Goal: Task Accomplishment & Management: Manage account settings

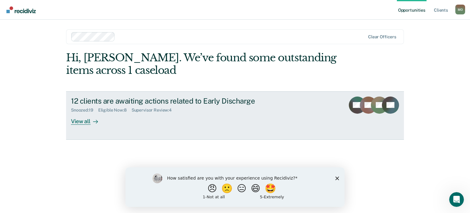
click at [77, 122] on div "View all" at bounding box center [88, 119] width 34 height 12
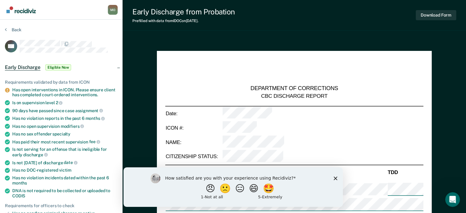
type textarea "x"
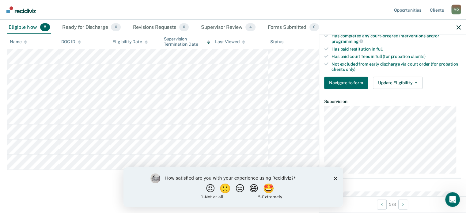
scroll to position [184, 0]
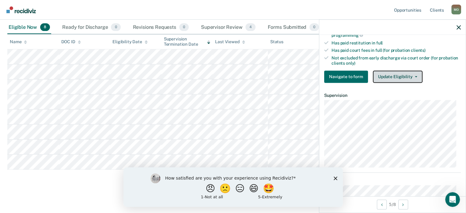
click at [398, 78] on button "Update Eligibility" at bounding box center [397, 76] width 50 height 12
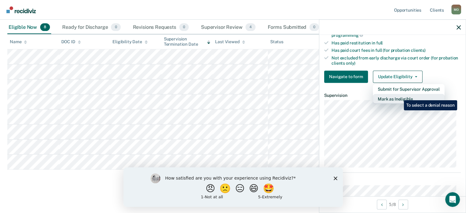
click at [399, 95] on button "Mark as Ineligible" at bounding box center [408, 99] width 72 height 10
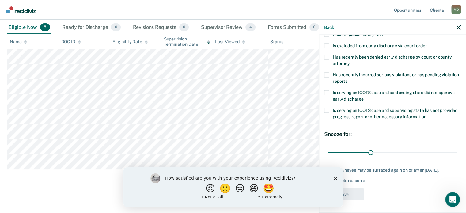
scroll to position [99, 0]
drag, startPoint x: 373, startPoint y: 147, endPoint x: 455, endPoint y: 149, distance: 82.7
type input "90"
click at [455, 149] on input "range" at bounding box center [391, 152] width 129 height 11
click at [373, 173] on div "Godgive Cheyee may be surfaced again on or after [DATE]. Not eligible reasons:" at bounding box center [392, 174] width 137 height 15
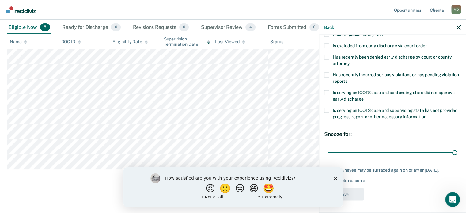
drag, startPoint x: 334, startPoint y: 175, endPoint x: 315, endPoint y: 180, distance: 19.1
click at [315, 180] on div "How satisfied are you with your experience using Recidiviz? 😠 🙁 😑 😄 🤩 1 - Not a…" at bounding box center [232, 186] width 219 height 39
click at [207, 188] on button "😠" at bounding box center [210, 188] width 14 height 12
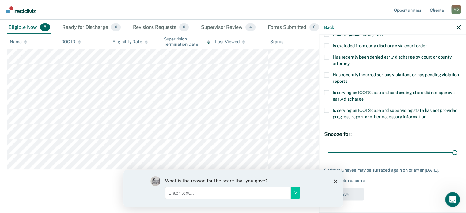
click at [242, 190] on input "Enter text..." at bounding box center [227, 192] width 125 height 12
type input "Its just another program the DOC paid to have developed when we were managing o…"
click at [292, 193] on icon "Submit your response" at bounding box center [294, 192] width 5 height 5
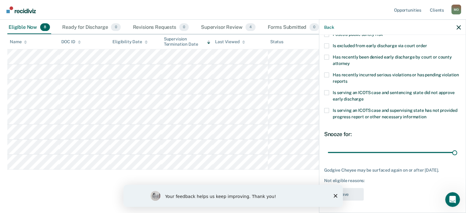
click at [336, 196] on icon "Close survey" at bounding box center [335, 196] width 4 height 4
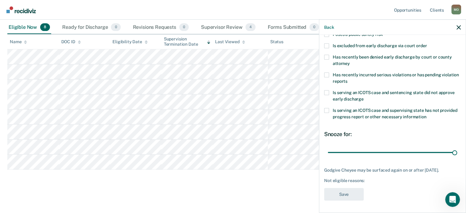
click at [376, 183] on div "Not eligible reasons:" at bounding box center [392, 180] width 137 height 5
click at [367, 179] on div "Not eligible reasons:" at bounding box center [392, 180] width 137 height 5
click at [360, 179] on div "Not eligible reasons:" at bounding box center [392, 180] width 137 height 5
click at [359, 180] on div "Not eligible reasons:" at bounding box center [392, 180] width 137 height 5
click at [381, 182] on div "Not eligible reasons:" at bounding box center [392, 180] width 137 height 5
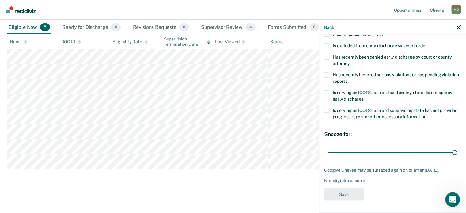
click at [372, 182] on div "Not eligible reasons:" at bounding box center [392, 180] width 137 height 5
click at [369, 178] on div "Not eligible reasons:" at bounding box center [392, 180] width 137 height 5
click at [354, 178] on div "Not eligible reasons:" at bounding box center [392, 180] width 137 height 5
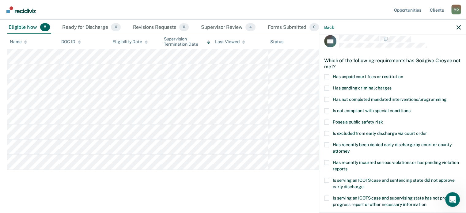
drag, startPoint x: 333, startPoint y: 93, endPoint x: 331, endPoint y: 101, distance: 8.2
click at [333, 93] on div "Has pending criminal charges" at bounding box center [392, 90] width 137 height 11
click at [330, 101] on label "Has not completed mandated interventions/programming" at bounding box center [392, 100] width 137 height 6
click at [446, 97] on input "Has not completed mandated interventions/programming" at bounding box center [446, 97] width 0 height 0
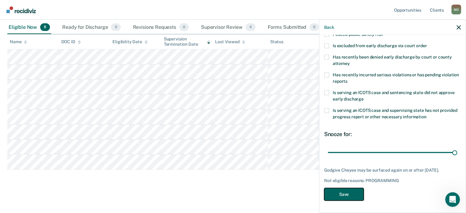
click at [342, 191] on button "Save" at bounding box center [343, 194] width 39 height 13
